Goal: Check status: Check status

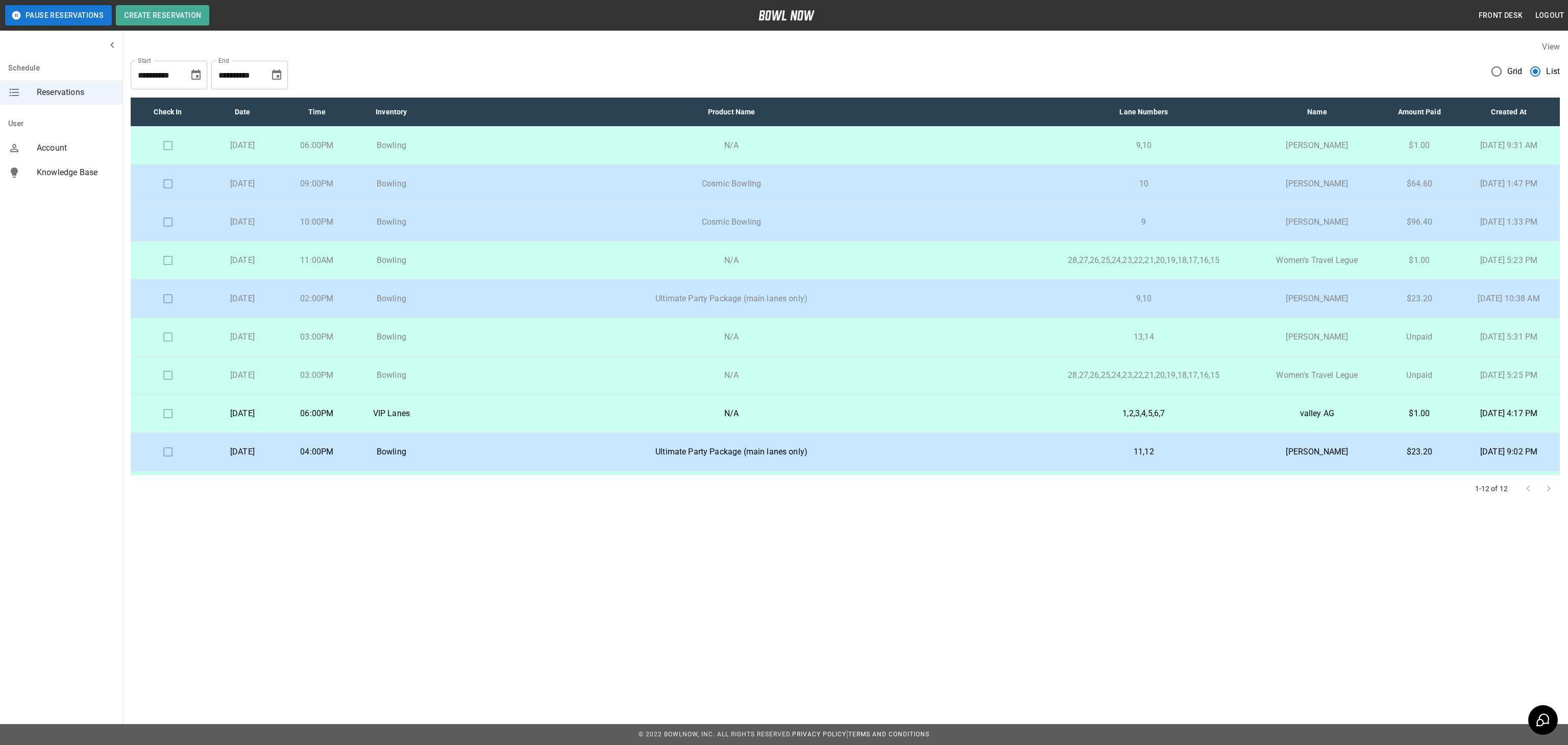
click at [81, 94] on span "Reservations" at bounding box center [76, 92] width 78 height 12
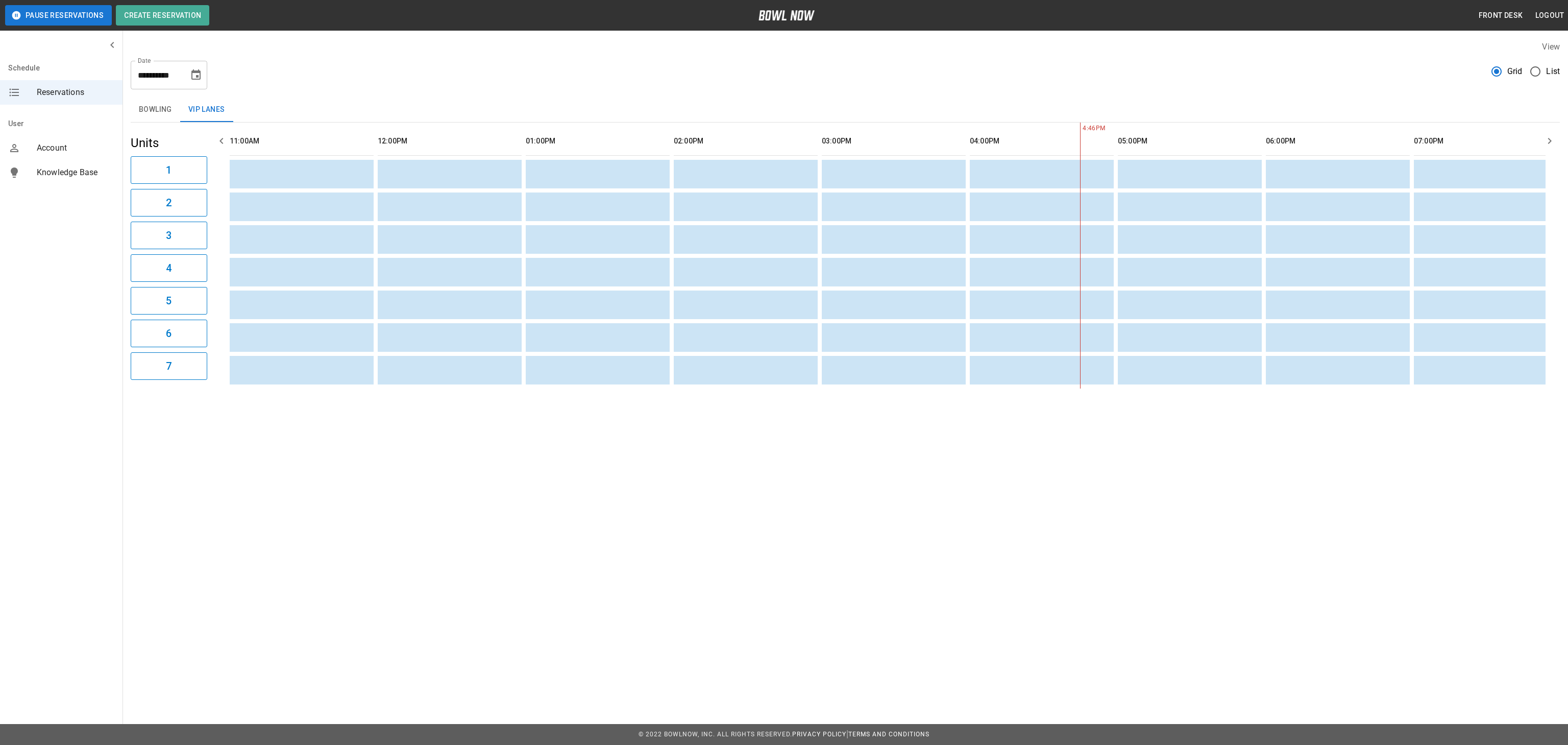
click at [154, 113] on button "Bowling" at bounding box center [156, 110] width 49 height 25
click at [151, 110] on button "Bowling" at bounding box center [156, 110] width 49 height 25
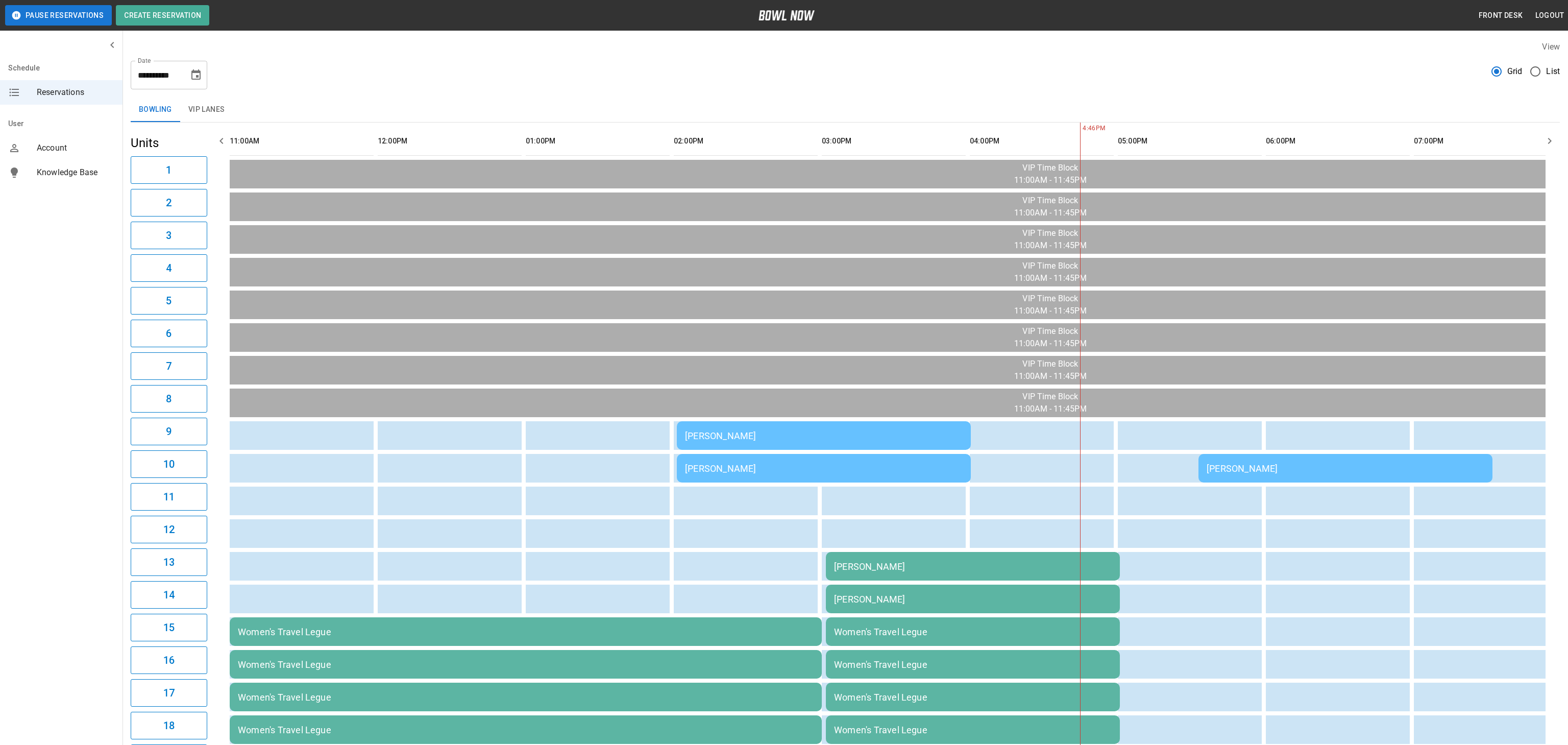
scroll to position [0, 301]
click at [1206, 473] on div "Luis Juarez Jr" at bounding box center [1345, 468] width 277 height 10
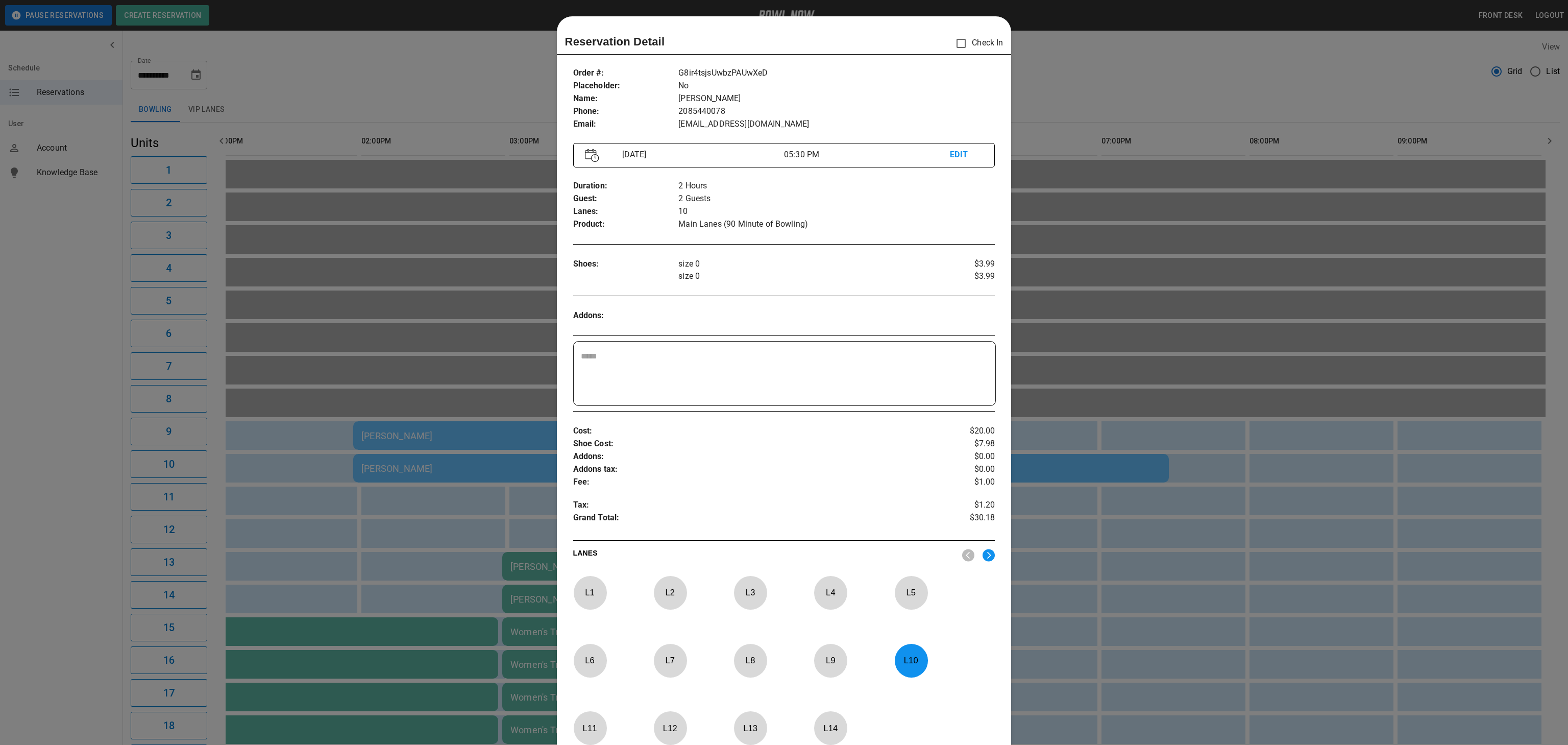
scroll to position [16, 0]
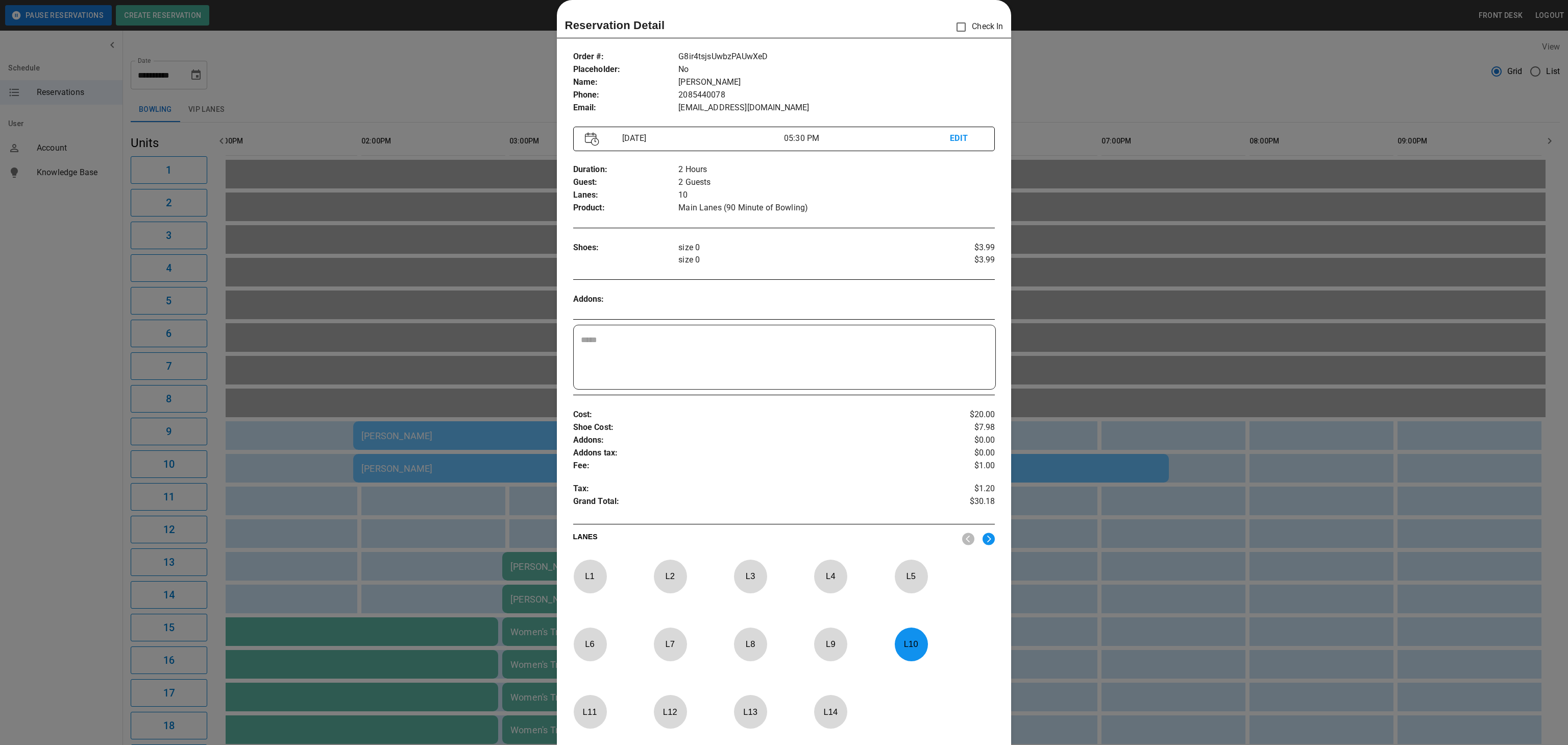
click at [773, 464] on p "Fee :" at bounding box center [748, 466] width 351 height 12
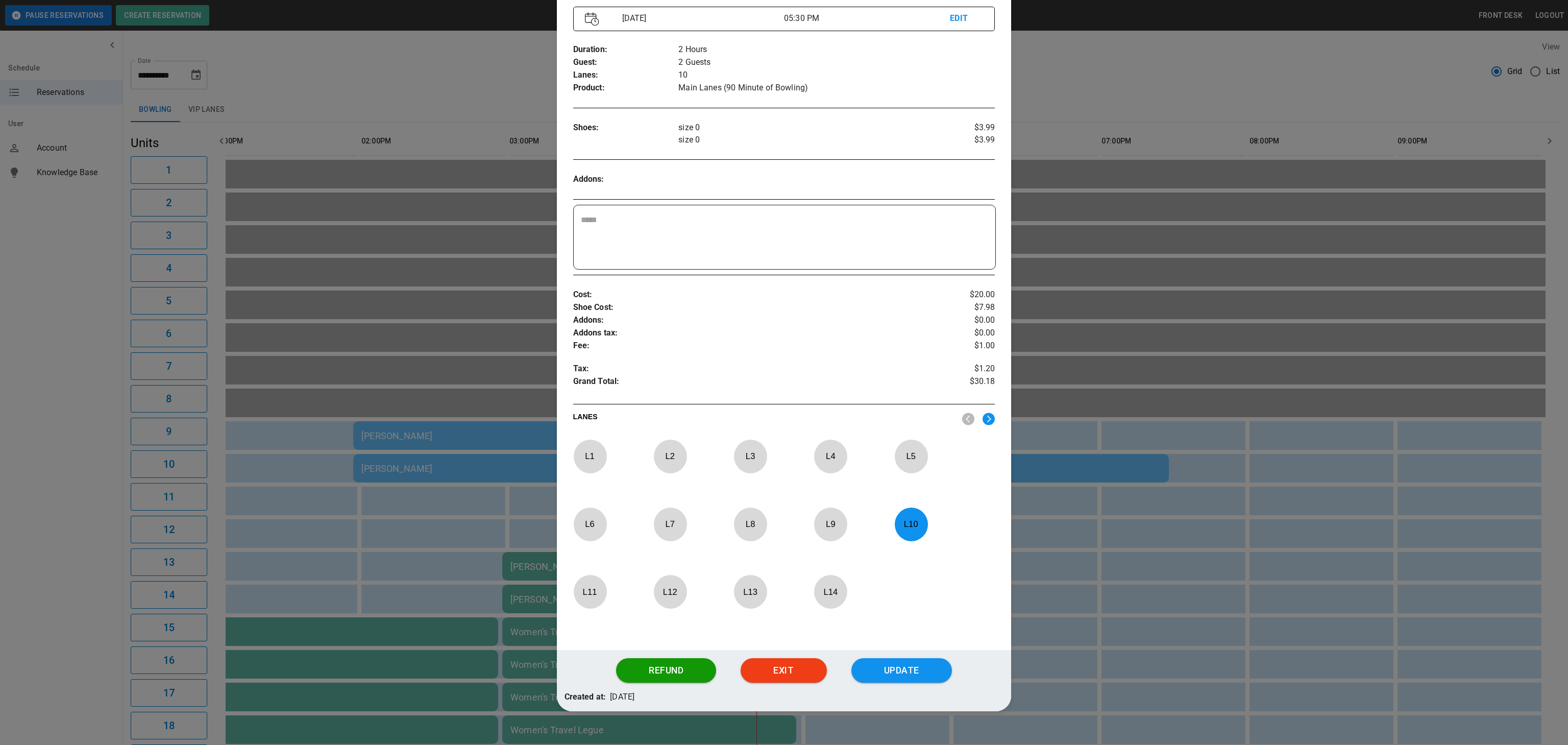
scroll to position [139, 0]
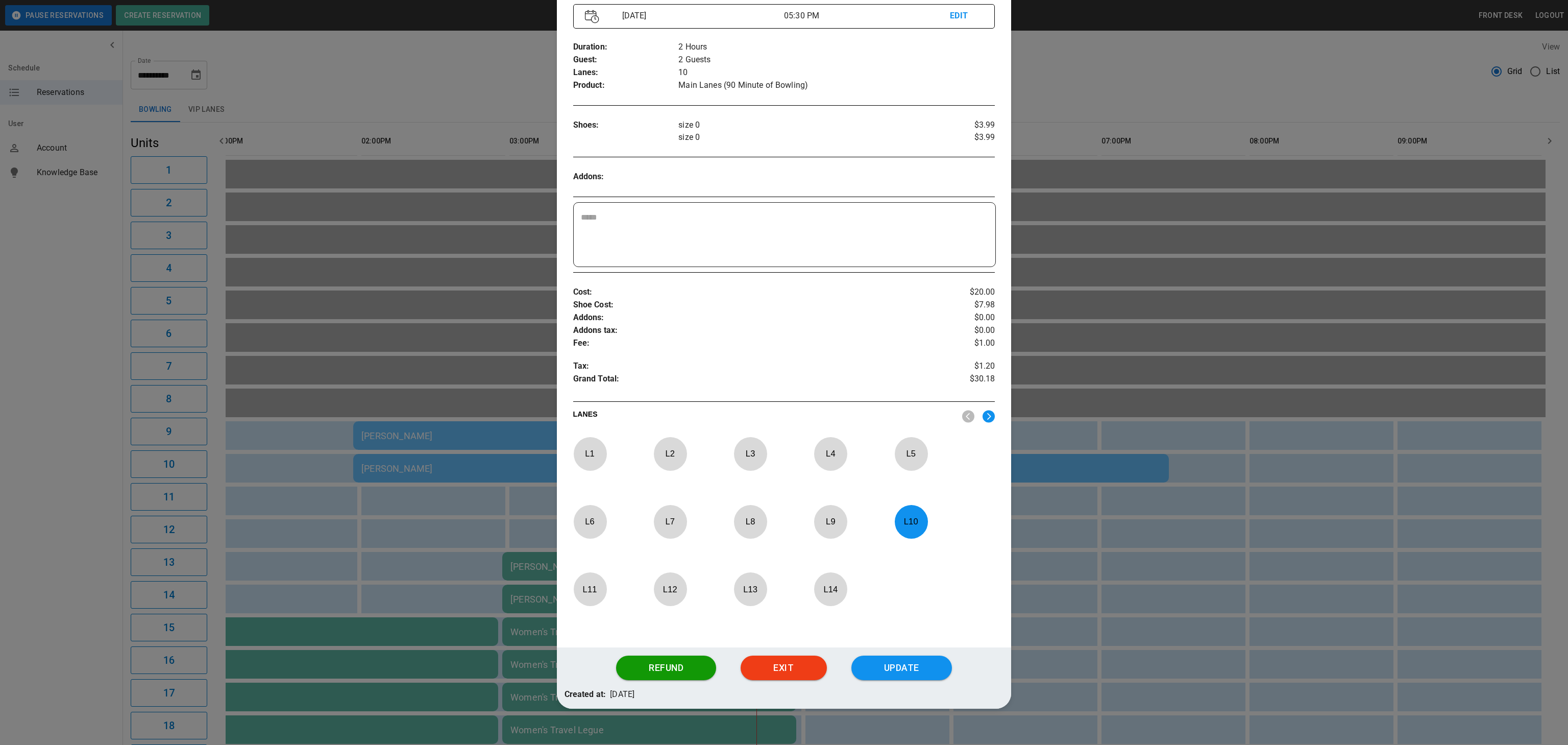
click at [411, 86] on div at bounding box center [784, 372] width 1568 height 745
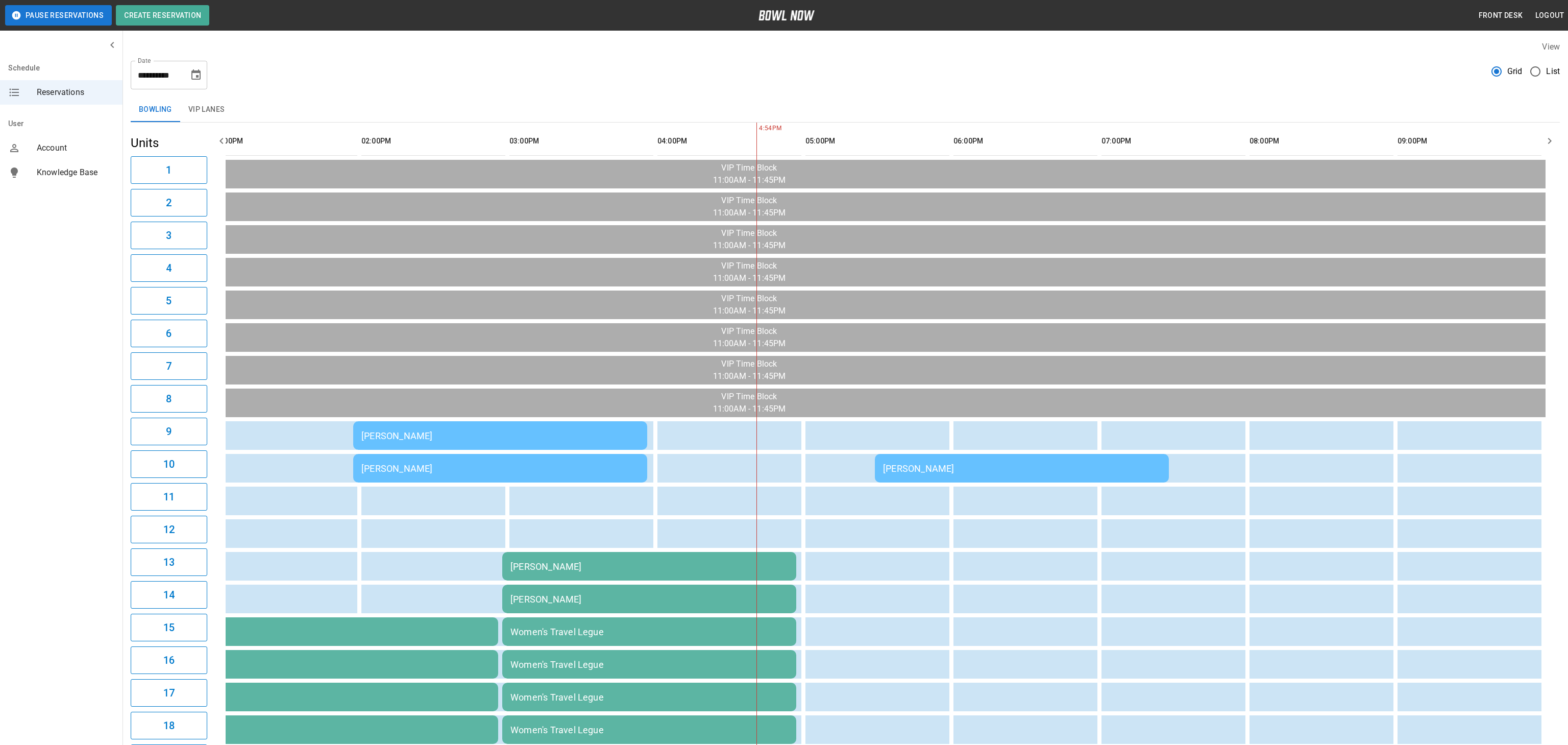
click at [411, 86] on div "**********" at bounding box center [845, 70] width 1429 height 37
click at [968, 469] on div "Luis Juarez Jr" at bounding box center [1022, 468] width 277 height 10
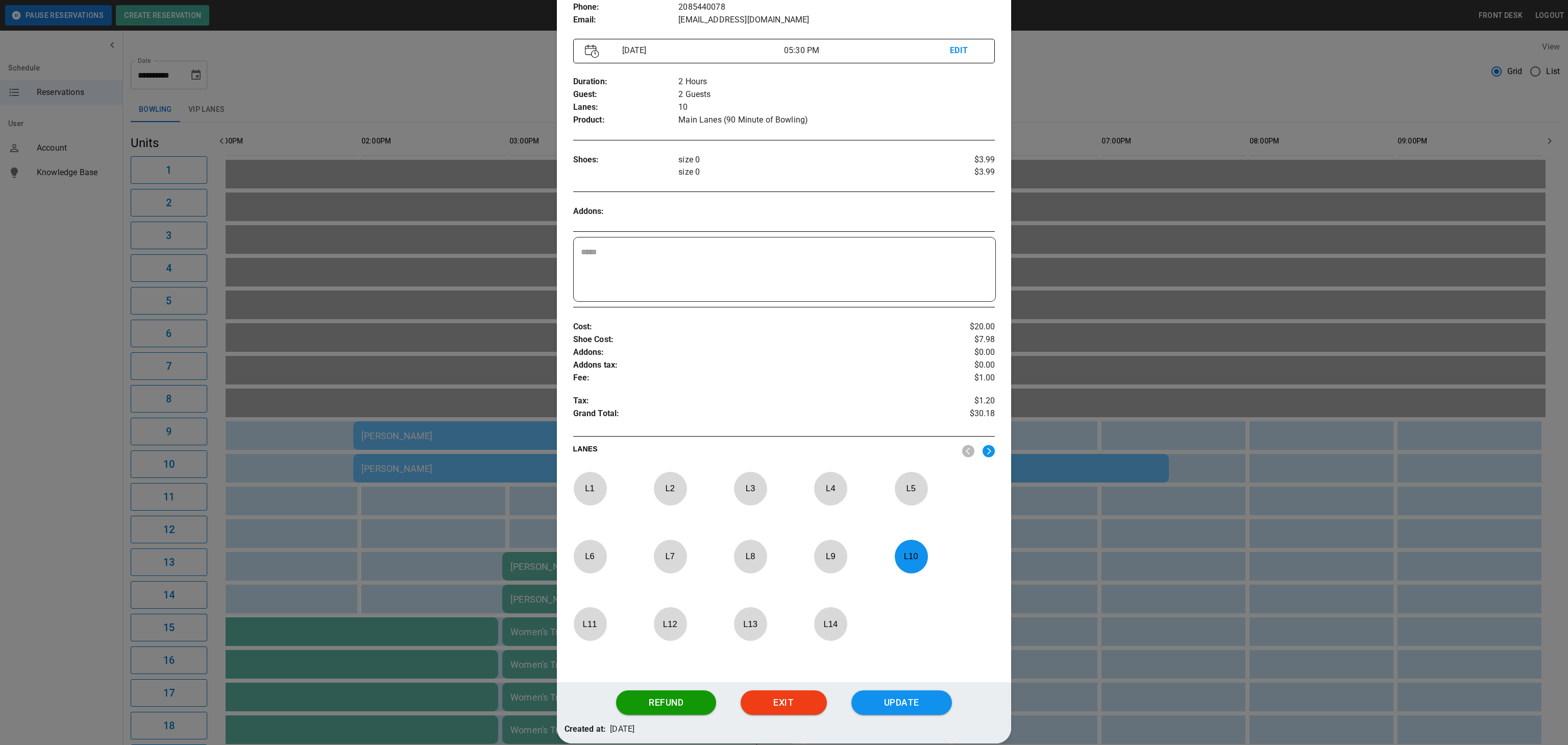
scroll to position [0, 0]
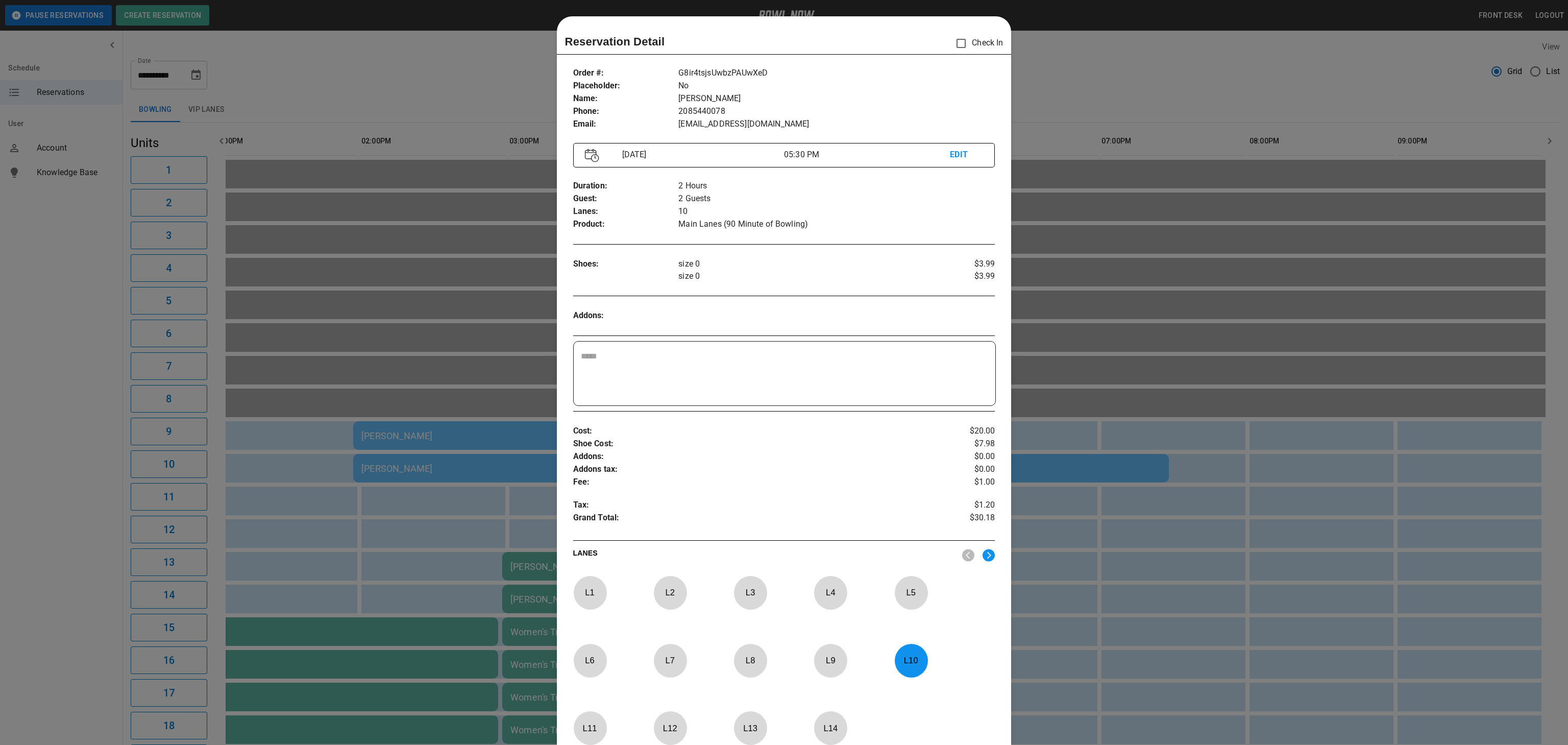
click at [1140, 369] on div at bounding box center [784, 372] width 1568 height 745
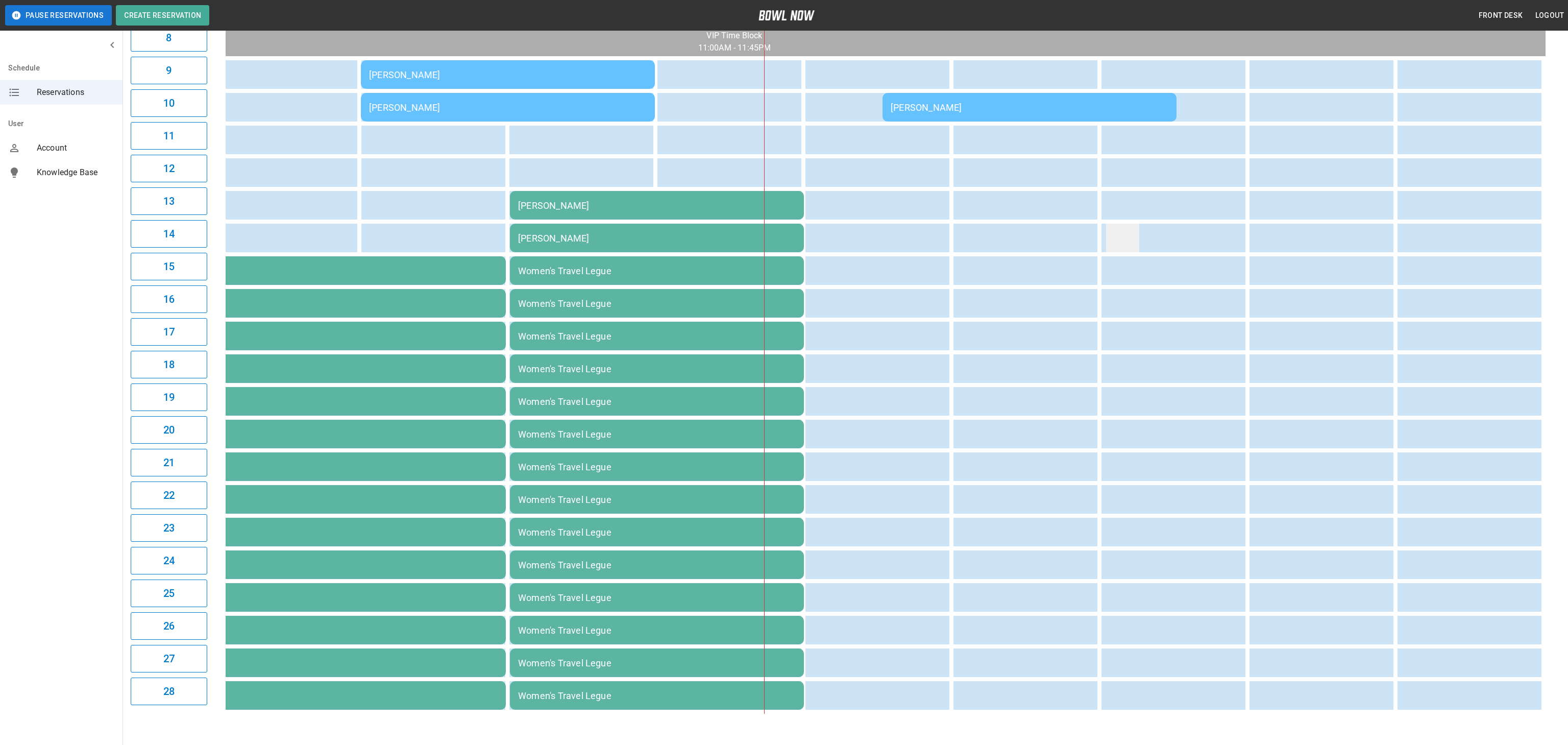
scroll to position [367, 0]
